Goal: Task Accomplishment & Management: Complete application form

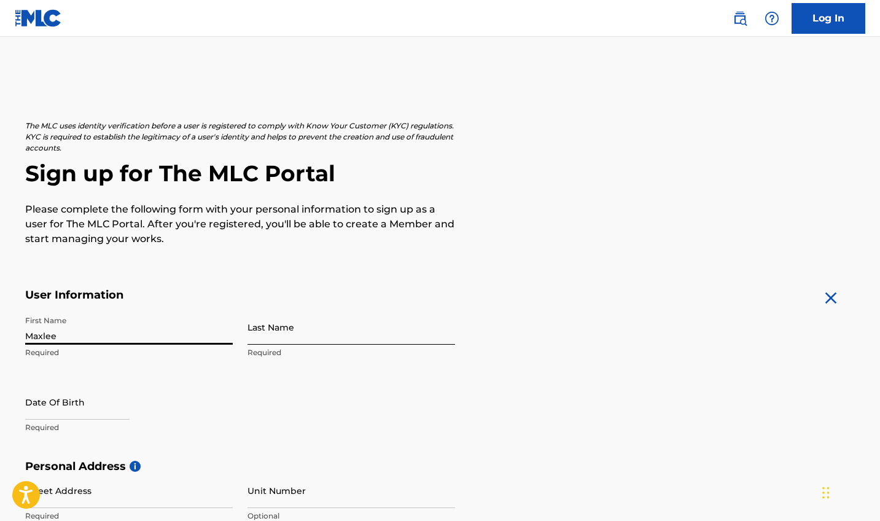
type input "Maxlee"
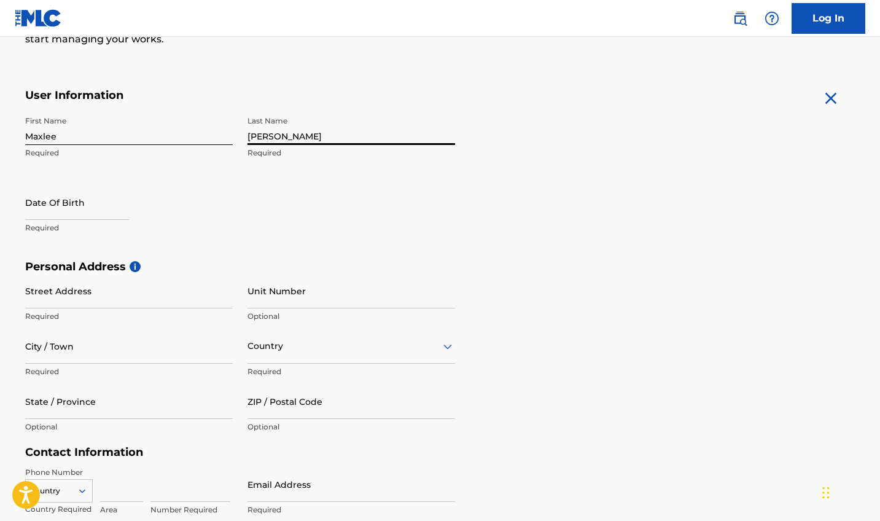
scroll to position [223, 0]
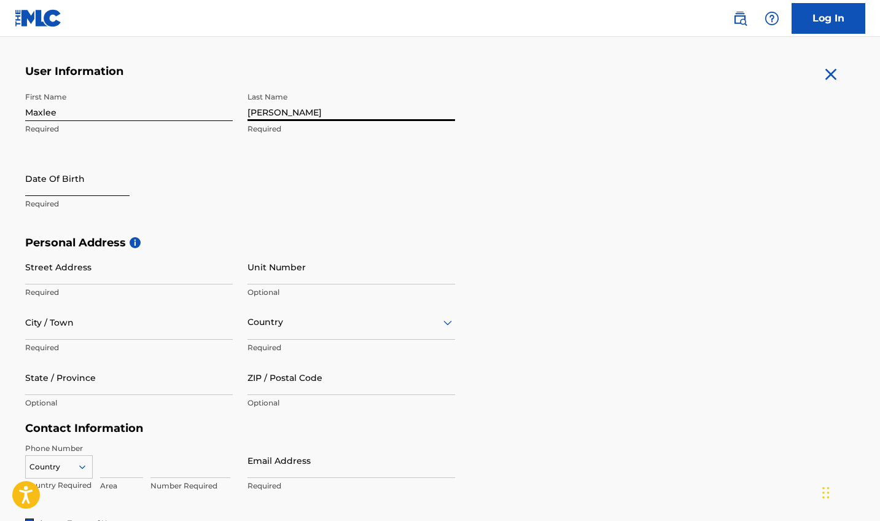
type input "[PERSON_NAME]"
select select "8"
select select "2025"
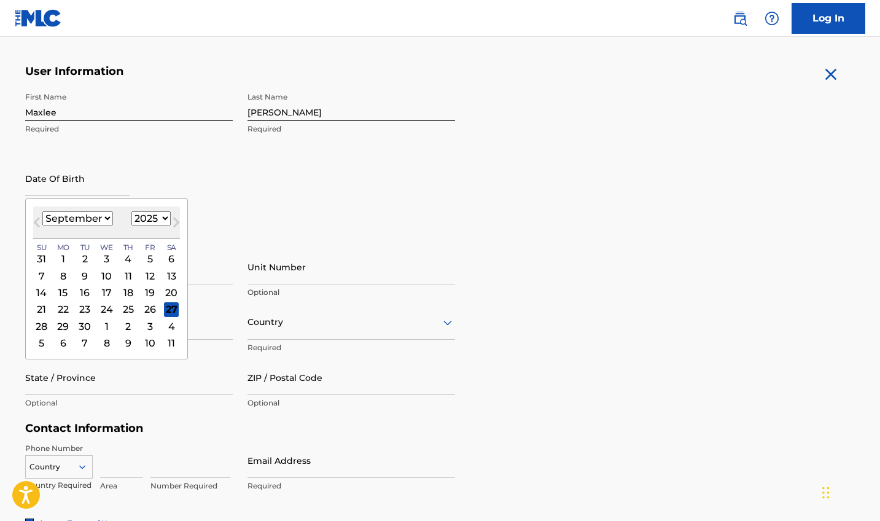
select select "9"
select select "2006"
click at [81, 323] on div "31" at bounding box center [84, 326] width 15 height 15
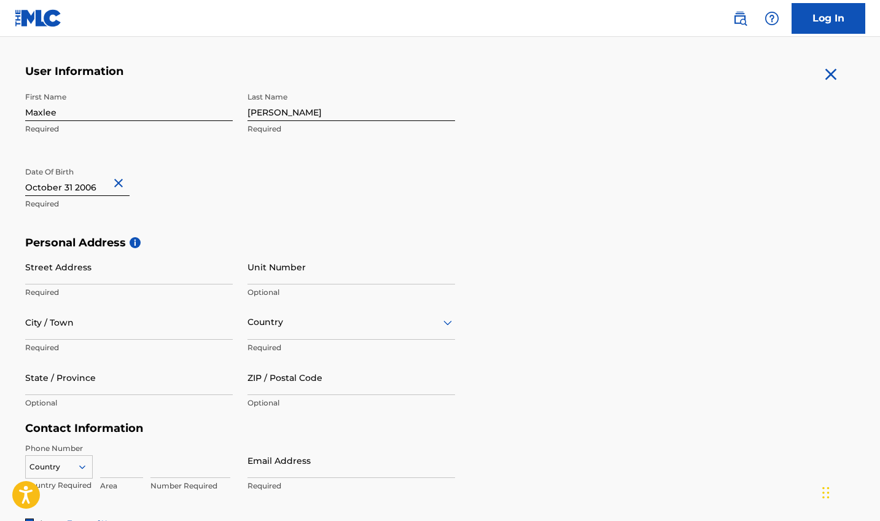
click at [125, 287] on p "Required" at bounding box center [129, 292] width 208 height 11
type input "[STREET_ADDRESS]"
type input "[PERSON_NAME]"
type input "[GEOGRAPHIC_DATA]"
type input "SC"
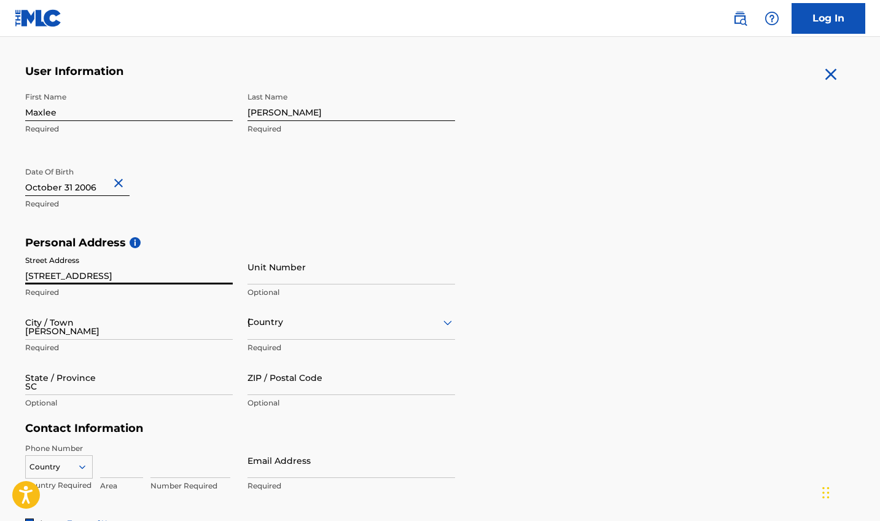
type input "29526"
type input "[GEOGRAPHIC_DATA]"
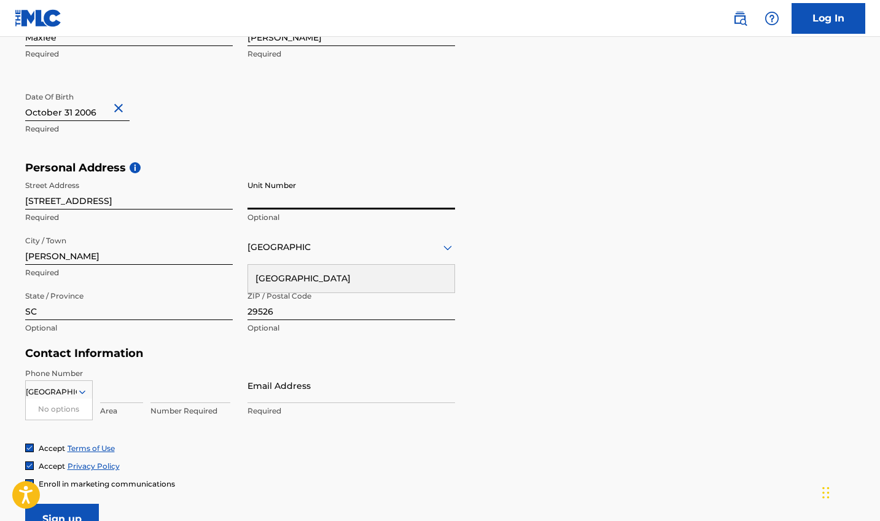
scroll to position [300, 0]
click at [374, 276] on div "[GEOGRAPHIC_DATA]" at bounding box center [351, 277] width 206 height 28
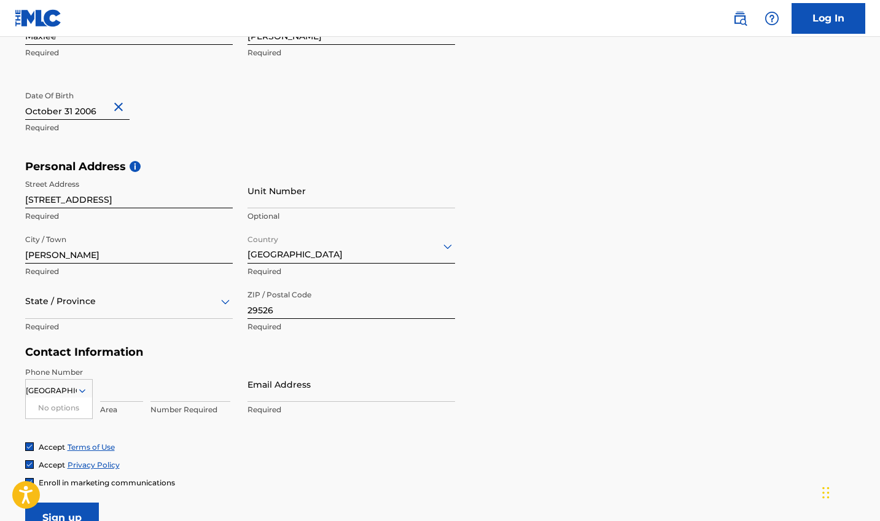
click at [173, 313] on div "State / Province" at bounding box center [129, 301] width 208 height 35
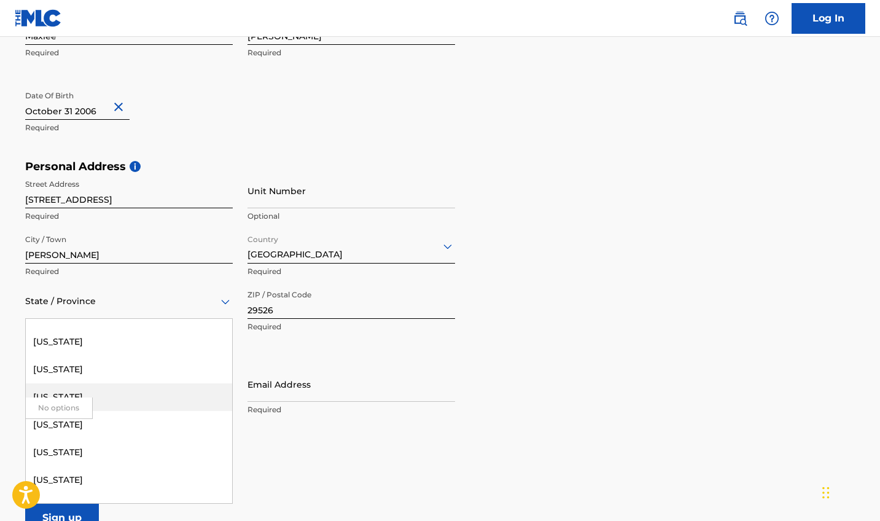
scroll to position [1159, 0]
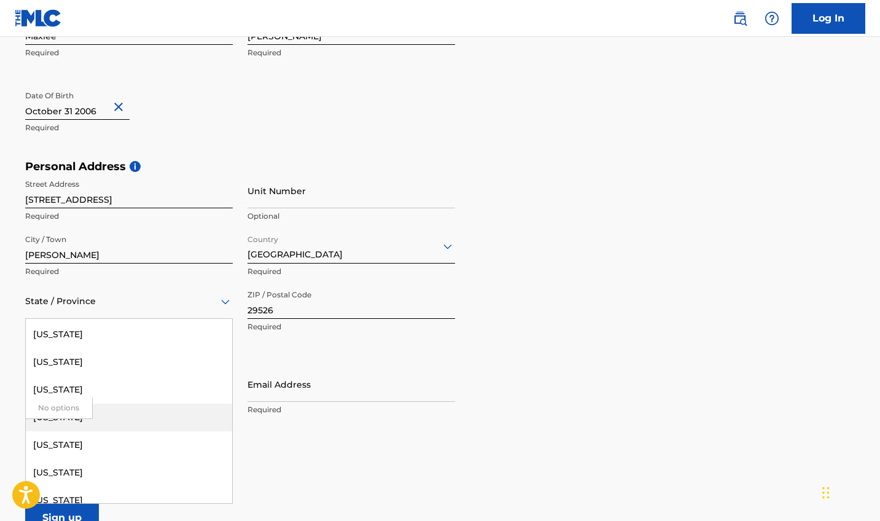
click at [166, 422] on div "[US_STATE]" at bounding box center [129, 417] width 206 height 28
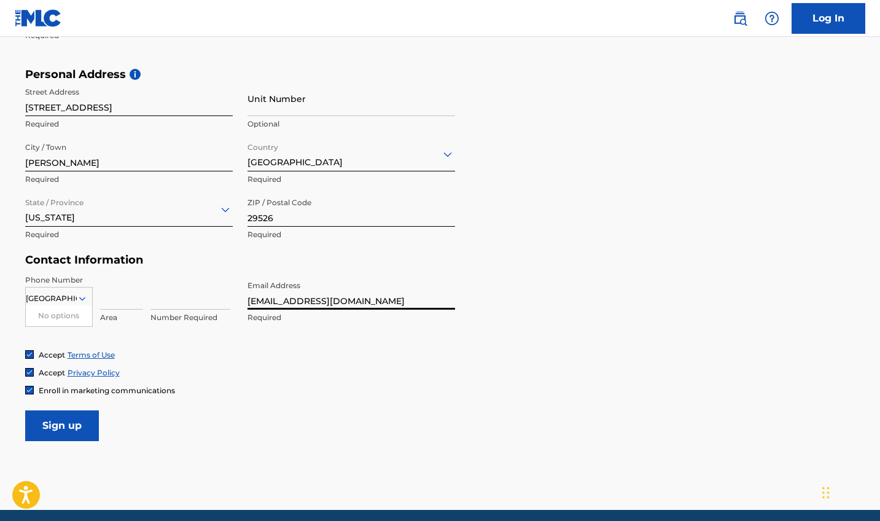
scroll to position [394, 0]
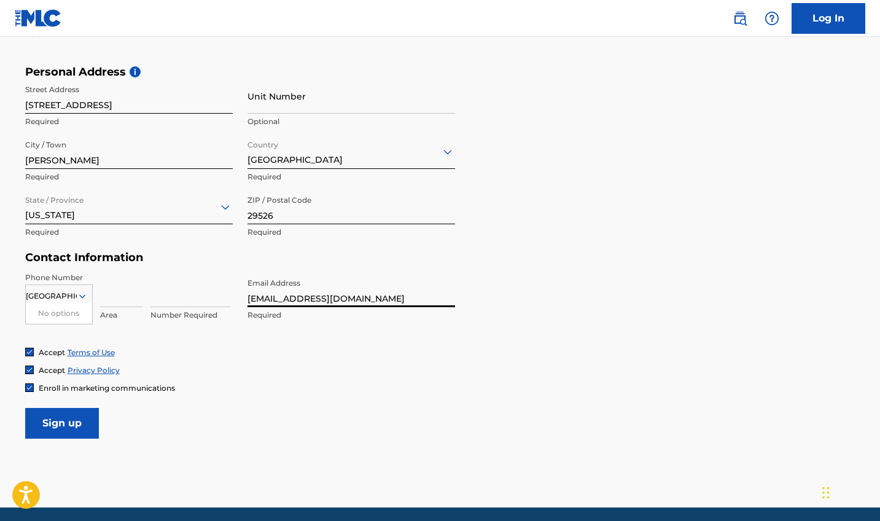
type input "[EMAIL_ADDRESS][DOMAIN_NAME]"
click at [113, 306] on div "Area" at bounding box center [121, 299] width 43 height 55
click at [107, 317] on p "Area" at bounding box center [121, 314] width 43 height 11
click at [63, 289] on div "[GEOGRAPHIC_DATA]" at bounding box center [59, 296] width 66 height 14
click at [69, 293] on input "[GEOGRAPHIC_DATA]" at bounding box center [51, 295] width 51 height 11
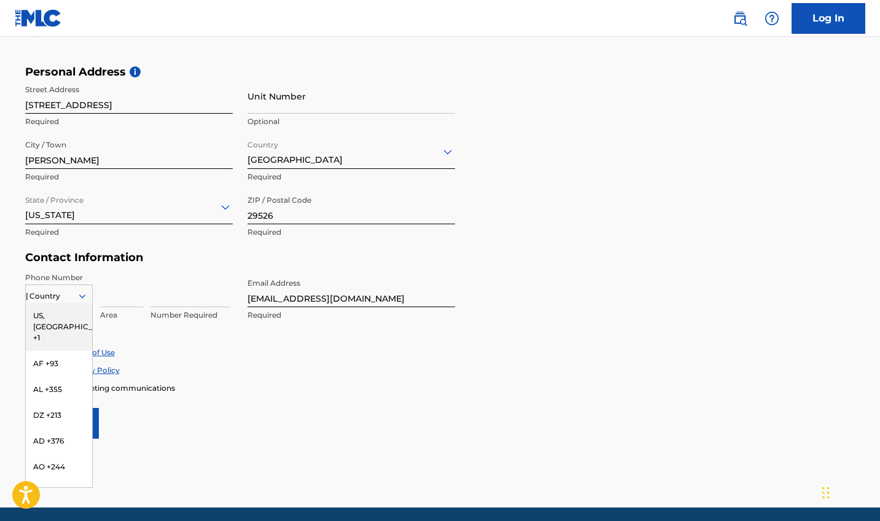
click at [83, 296] on icon at bounding box center [82, 296] width 6 height 4
click at [62, 311] on div "US, [GEOGRAPHIC_DATA] +1" at bounding box center [59, 327] width 66 height 48
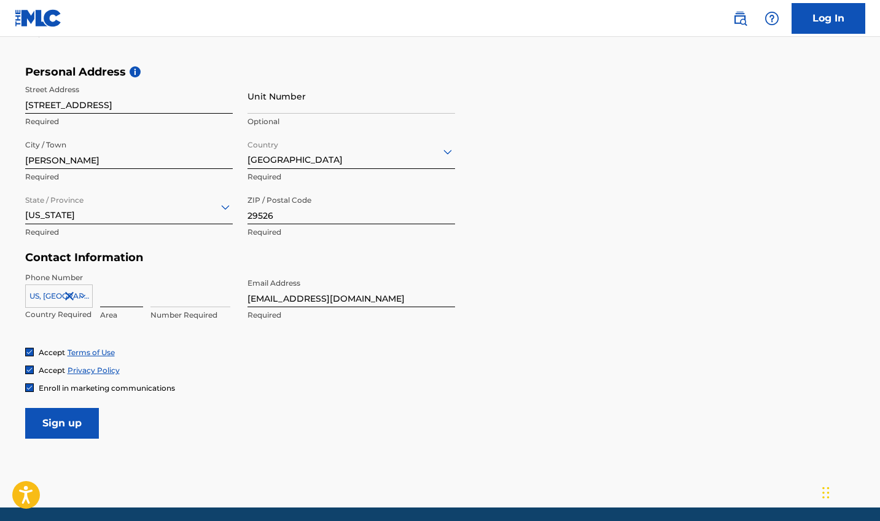
click at [131, 295] on input at bounding box center [121, 289] width 43 height 35
type input "843"
click at [181, 294] on input at bounding box center [190, 289] width 80 height 35
click at [200, 292] on input "8438773160" at bounding box center [190, 289] width 80 height 35
type input "8"
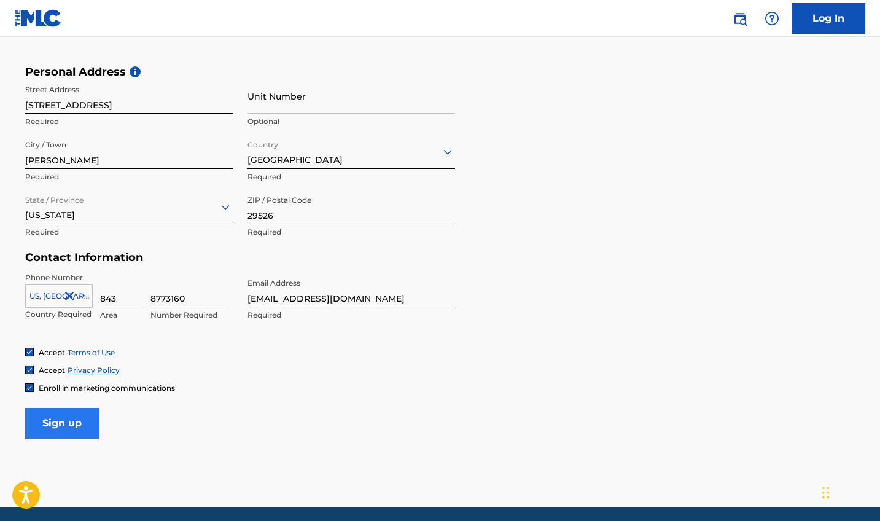
type input "8773160"
click at [69, 418] on input "Sign up" at bounding box center [62, 423] width 74 height 31
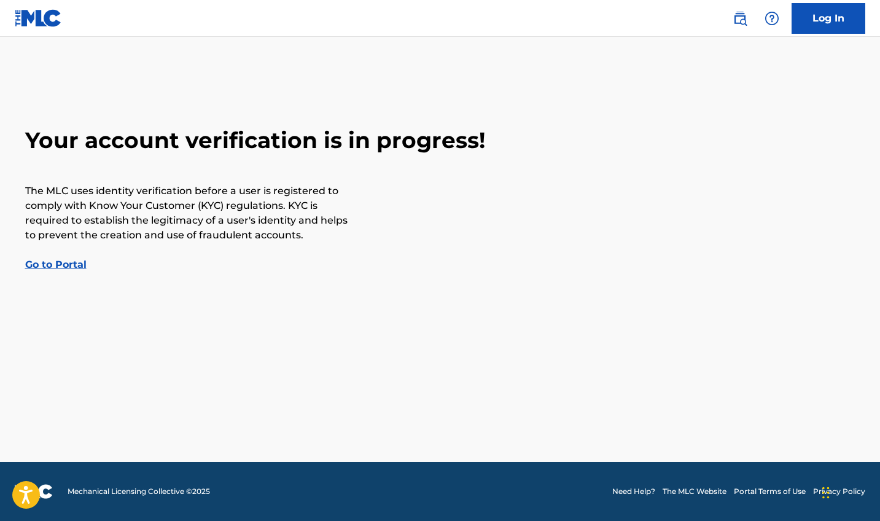
click at [59, 263] on link "Go to Portal" at bounding box center [55, 264] width 61 height 12
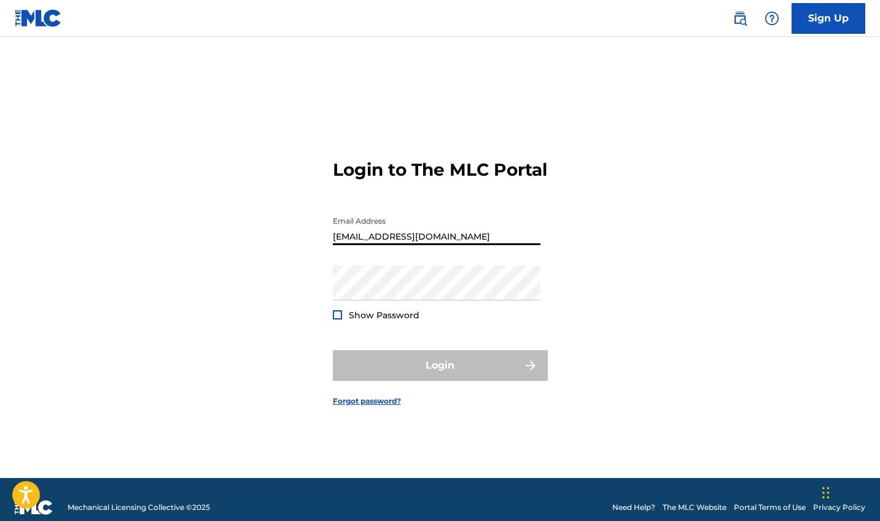
type input "[EMAIL_ADDRESS][DOMAIN_NAME]"
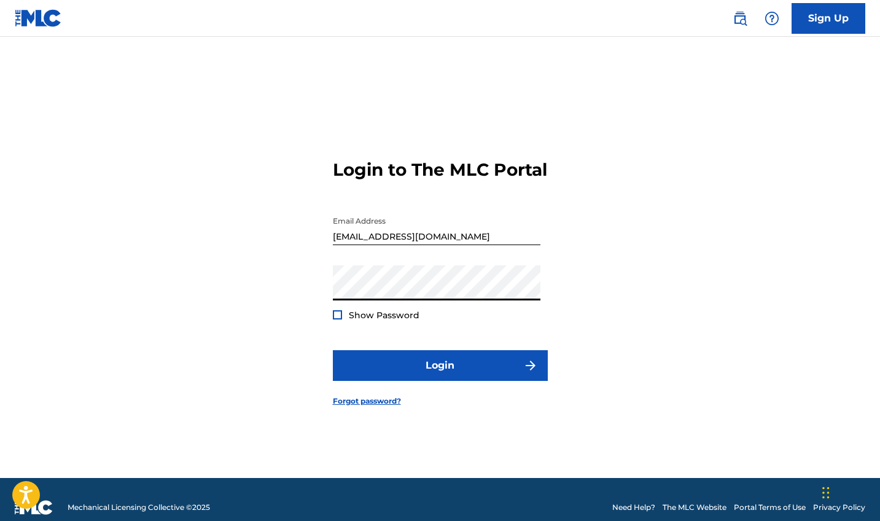
click at [389, 395] on form "Login to The MLC Portal Email Address [EMAIL_ADDRESS][DOMAIN_NAME] Password Sho…" at bounding box center [440, 273] width 215 height 410
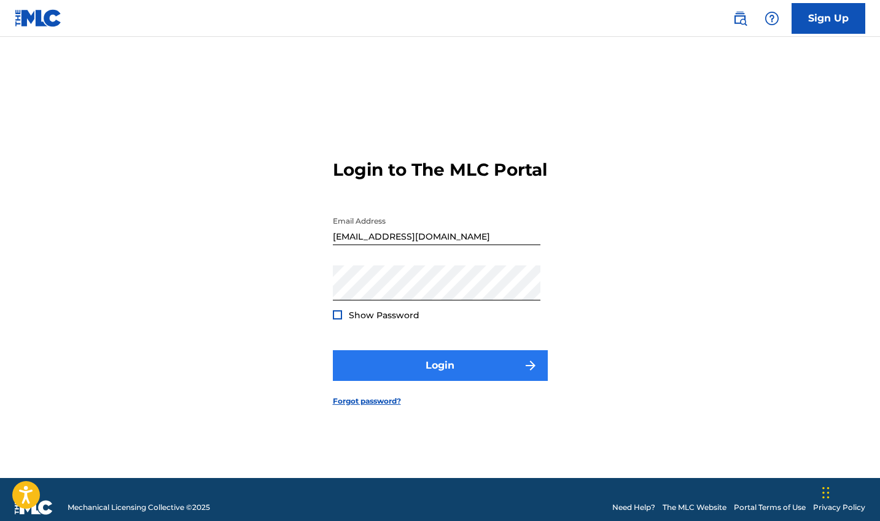
click at [389, 381] on button "Login" at bounding box center [440, 365] width 215 height 31
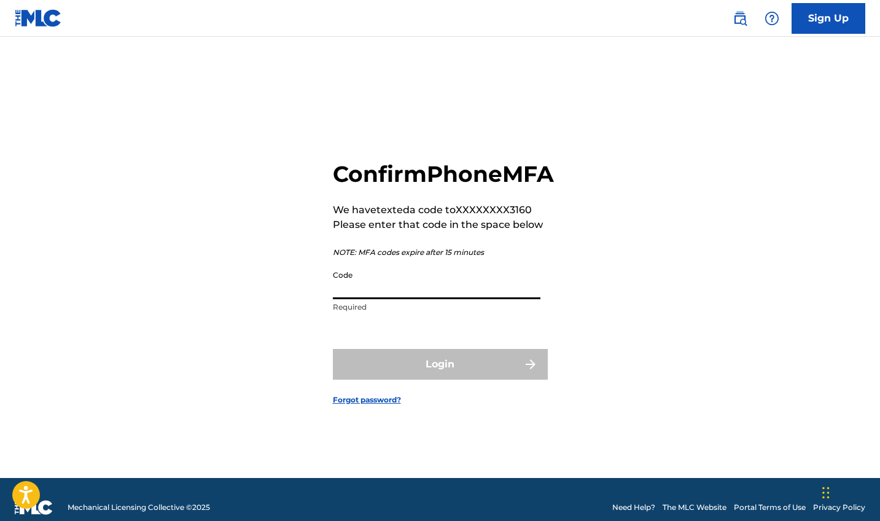
click at [422, 299] on input "Code" at bounding box center [437, 281] width 208 height 35
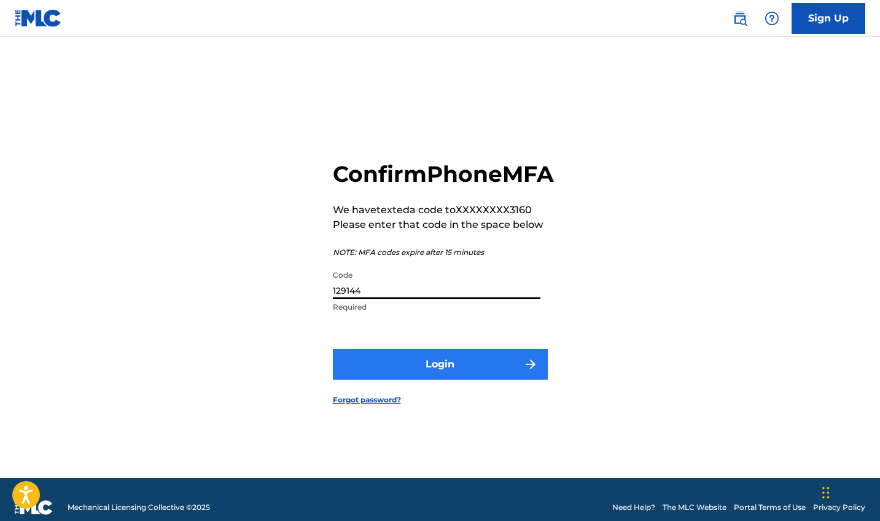
type input "129144"
click at [425, 378] on button "Login" at bounding box center [440, 364] width 215 height 31
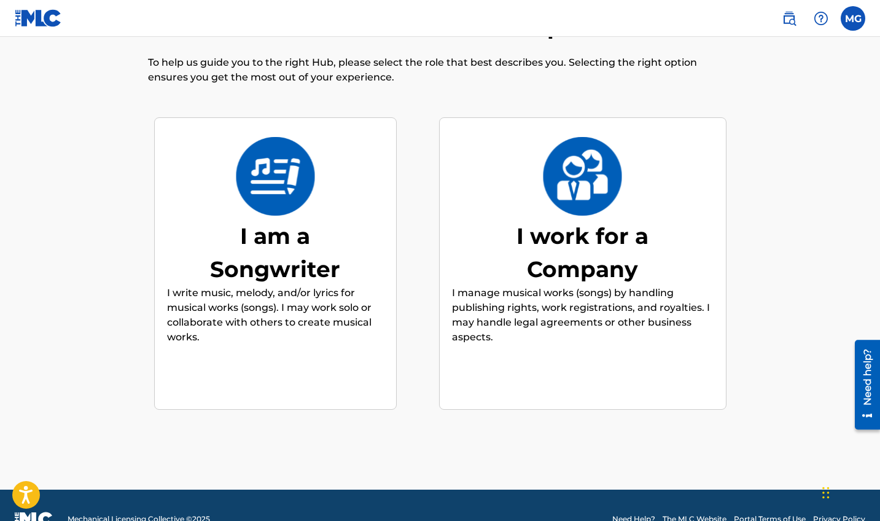
click at [351, 353] on div "I am a Songwriter I write music, melody, and/or lyrics for musical works (songs…" at bounding box center [275, 264] width 217 height 236
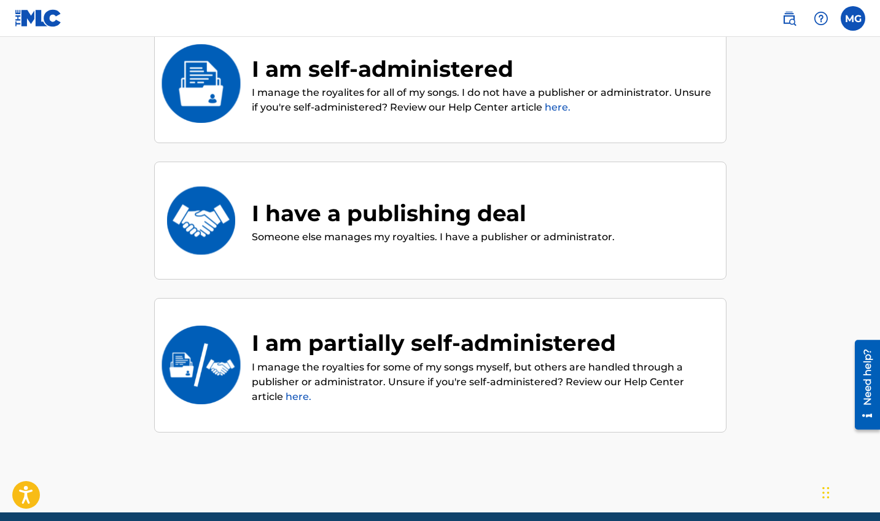
scroll to position [114, 0]
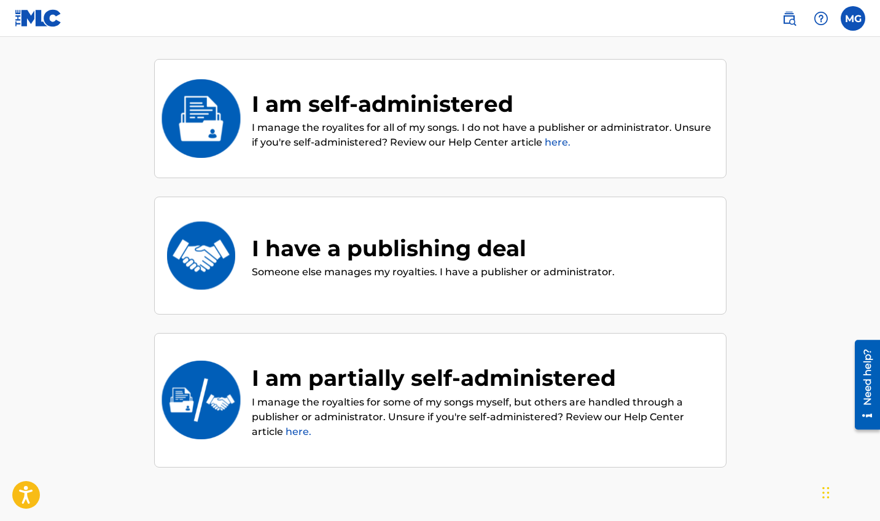
click at [389, 140] on p "I manage the royalites for all of my songs. I do not have a publisher or admini…" at bounding box center [483, 134] width 462 height 29
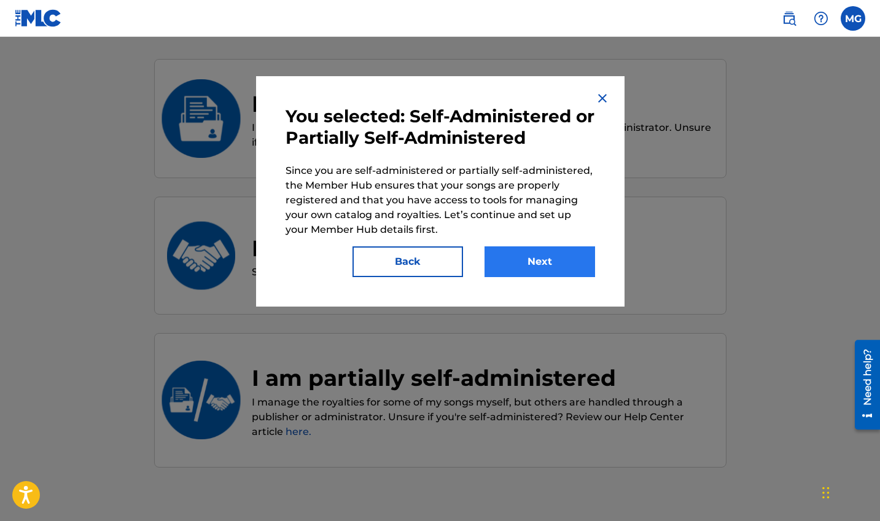
click at [527, 252] on button "Next" at bounding box center [539, 261] width 111 height 31
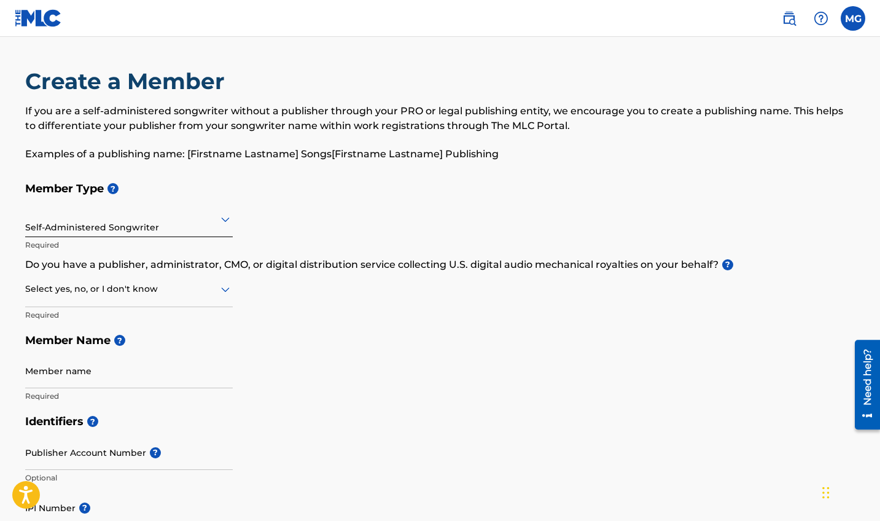
click at [141, 220] on div at bounding box center [129, 218] width 208 height 15
click at [322, 326] on div "Member Type ? Self-Administered Songwriter Required Do you have a publisher, ad…" at bounding box center [440, 292] width 830 height 233
